Goal: Find specific page/section: Find specific page/section

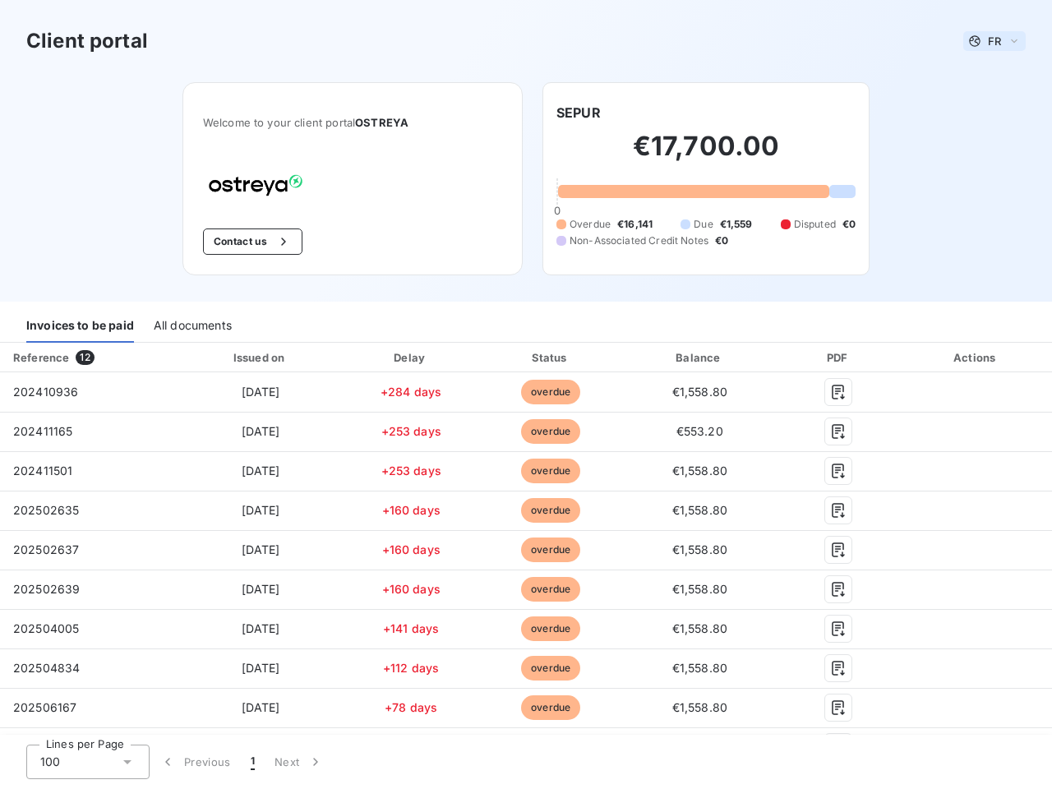
click at [988, 41] on span "FR" at bounding box center [994, 41] width 13 height 13
click at [243, 242] on button "Contact us" at bounding box center [252, 242] width 99 height 26
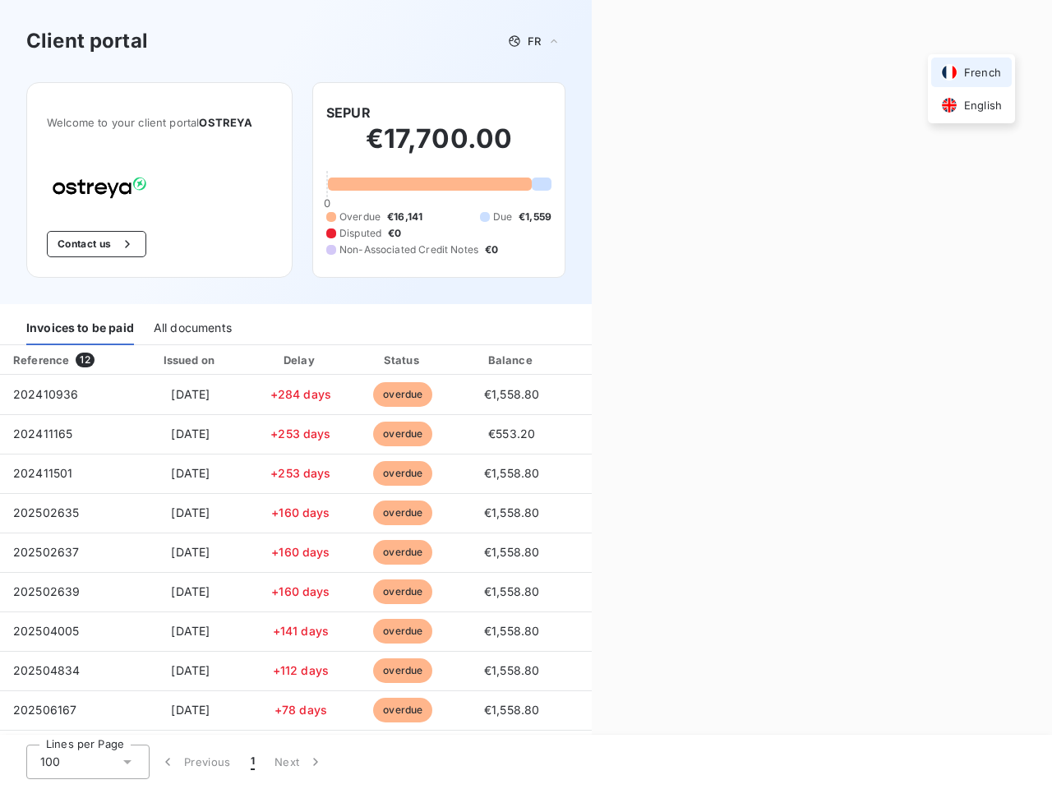
click at [572, 113] on div "Welcome to your client portal OSTREYA Contact us SEPUR €17,700.00 0 Overdue €16…" at bounding box center [296, 193] width 592 height 222
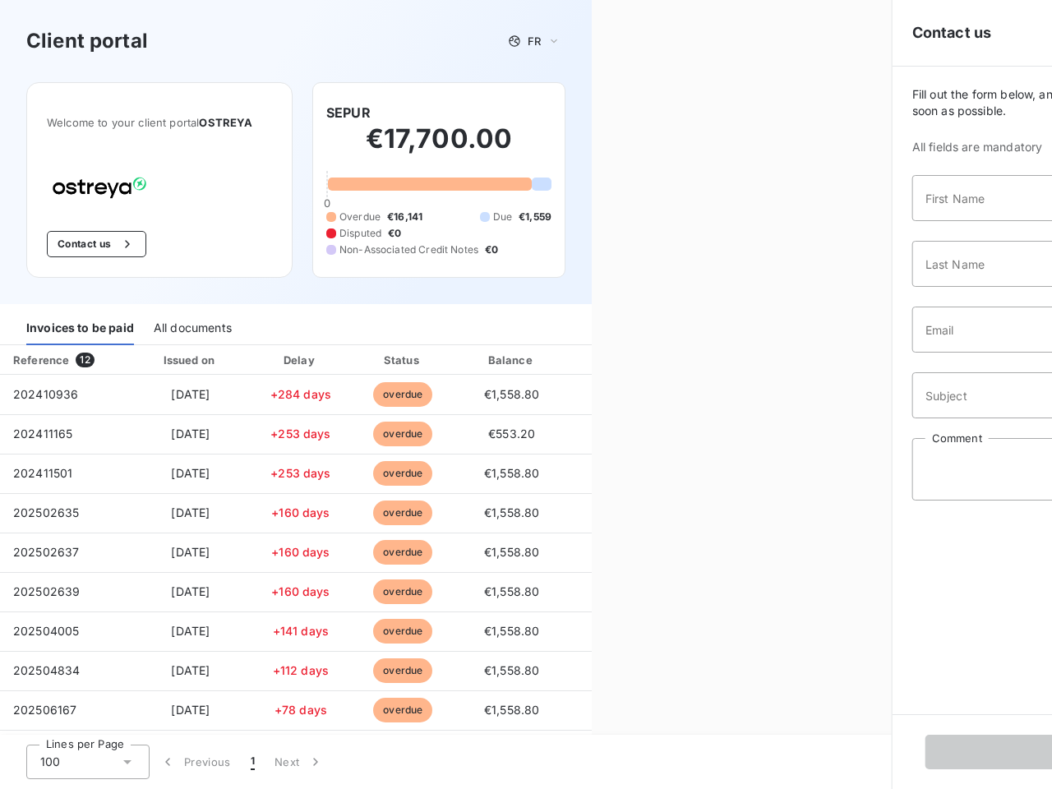
click at [80, 326] on div "Invoices to be paid" at bounding box center [80, 328] width 108 height 35
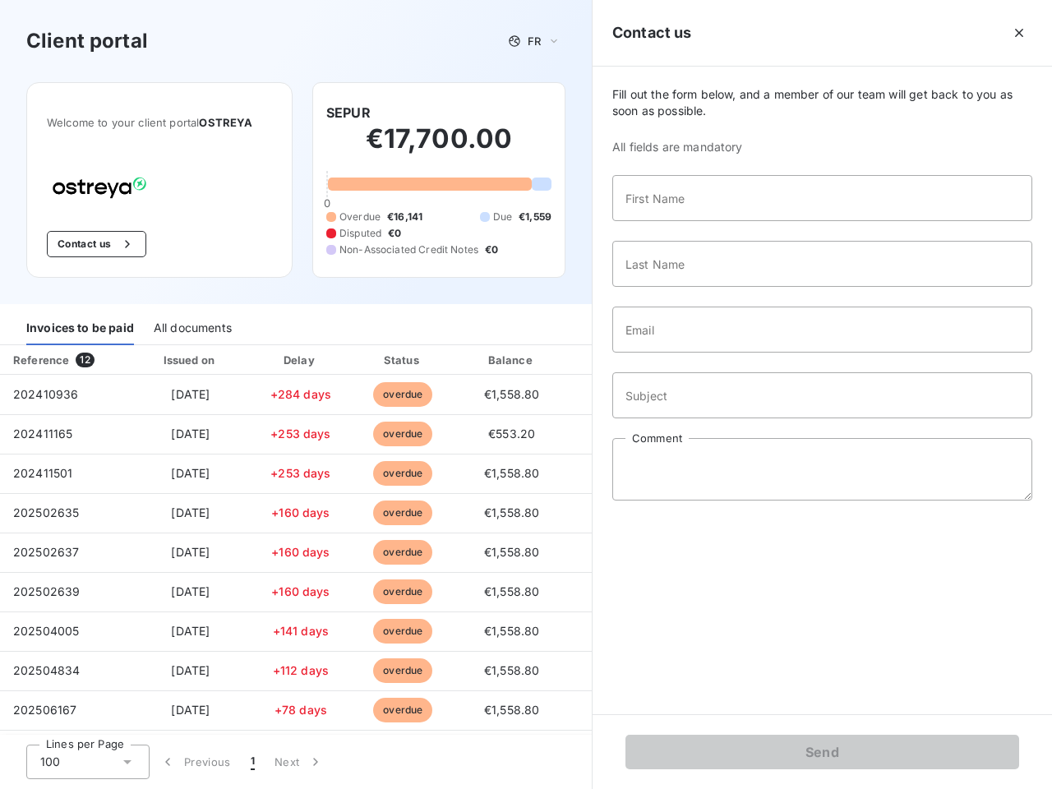
click at [192, 326] on div "All documents" at bounding box center [193, 328] width 78 height 35
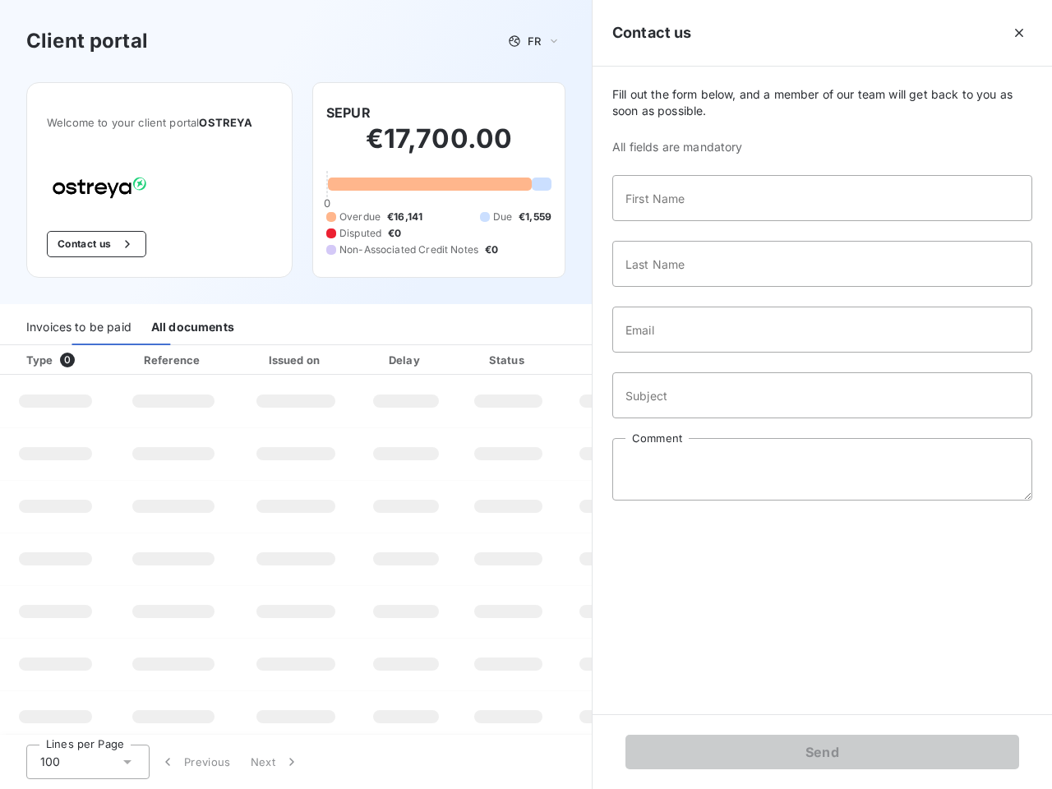
click at [87, 358] on div "Type 0" at bounding box center [61, 360] width 91 height 16
click at [257, 358] on div "Issued on" at bounding box center [295, 360] width 113 height 16
click at [405, 358] on div "Delay" at bounding box center [406, 360] width 94 height 16
click at [543, 358] on div at bounding box center [549, 360] width 16 height 16
click at [691, 358] on div "Fill out the form below, and a member of our team will get back to you as soon …" at bounding box center [823, 391] width 460 height 648
